Goal: Task Accomplishment & Management: Use online tool/utility

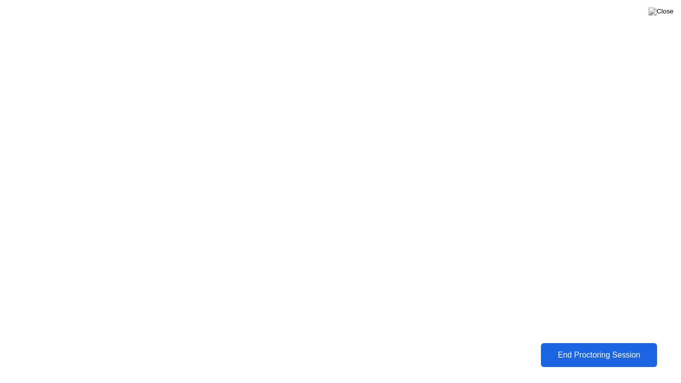
click at [647, 352] on div "End Proctoring Session" at bounding box center [599, 355] width 111 height 9
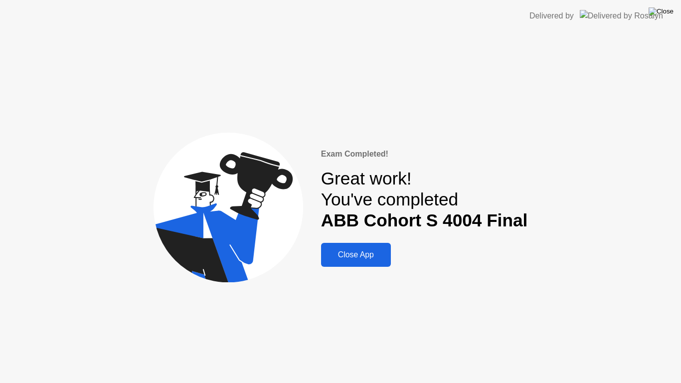
click at [668, 8] on img at bounding box center [661, 11] width 25 height 8
click at [360, 250] on div "Close App" at bounding box center [356, 254] width 64 height 9
